Goal: Information Seeking & Learning: Learn about a topic

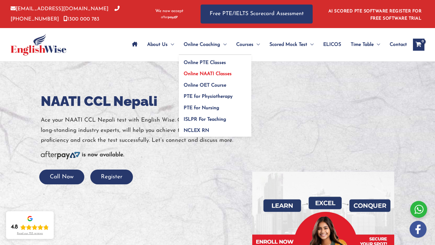
click at [202, 75] on span "Online NAATI Classes" at bounding box center [208, 74] width 48 height 5
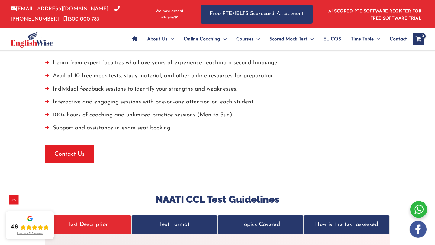
scroll to position [1133, 0]
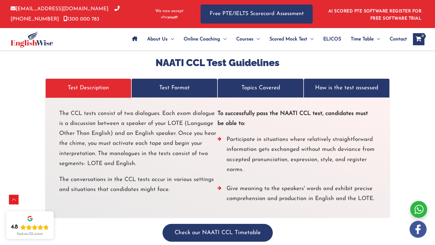
click at [173, 83] on p "Test Format" at bounding box center [174, 88] width 73 height 10
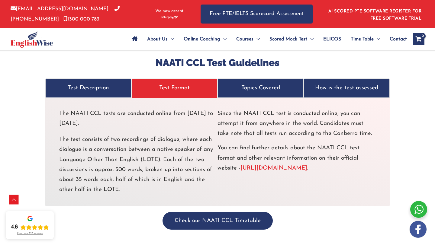
click at [260, 83] on p "Topics Covered" at bounding box center [260, 88] width 73 height 10
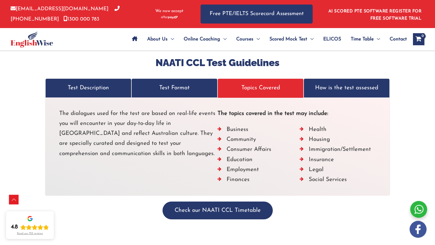
click at [335, 84] on p "How is the test assessed" at bounding box center [346, 88] width 73 height 10
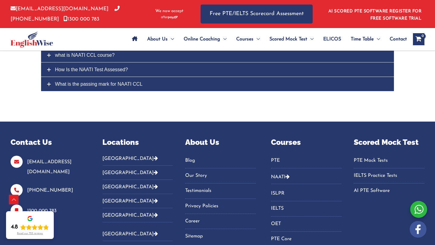
scroll to position [1800, 0]
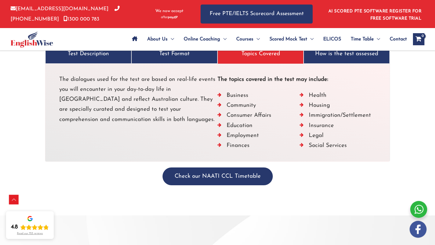
scroll to position [1173, 0]
